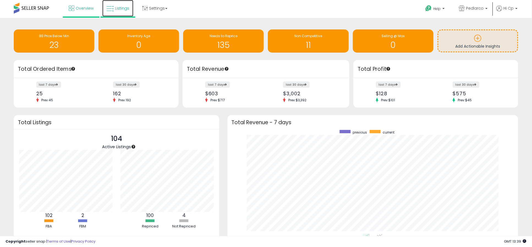
click at [113, 9] on icon at bounding box center [109, 8] width 7 height 7
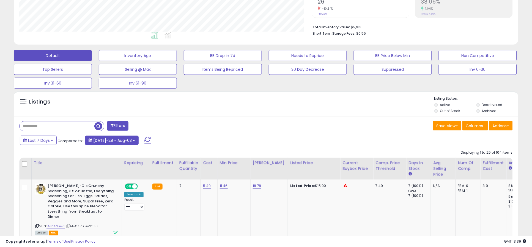
scroll to position [147, 0]
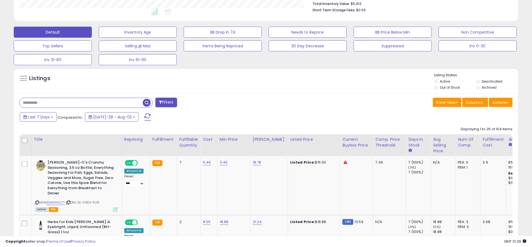
click at [70, 103] on input "text" at bounding box center [81, 103] width 123 height 10
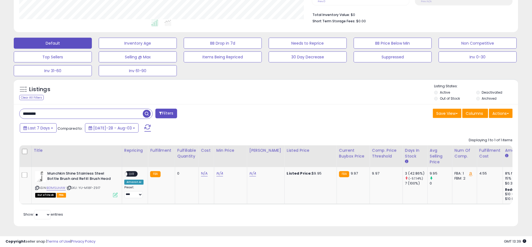
scroll to position [113, 293]
type input "*"
click at [146, 110] on span "button" at bounding box center [147, 114] width 8 height 8
